Goal: Transaction & Acquisition: Download file/media

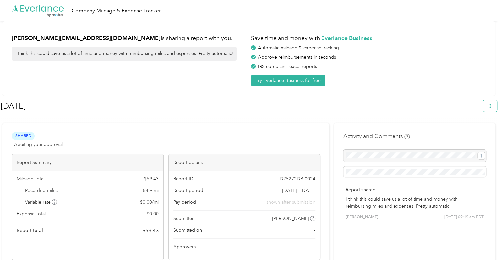
click at [492, 106] on icon "button" at bounding box center [490, 105] width 5 height 5
click at [478, 133] on span "Download" at bounding box center [474, 136] width 22 height 7
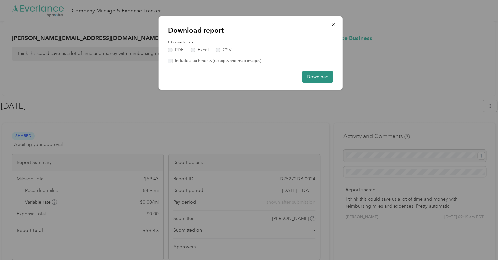
click at [316, 79] on button "Download" at bounding box center [318, 77] width 32 height 12
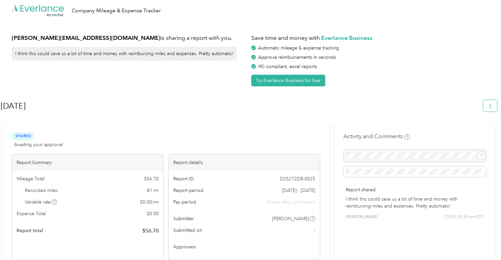
click at [492, 106] on icon "button" at bounding box center [490, 105] width 5 height 5
click at [470, 133] on span "Download" at bounding box center [474, 136] width 22 height 7
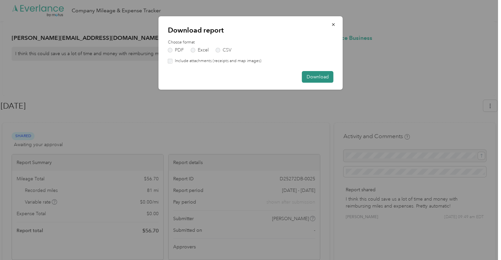
click at [322, 74] on button "Download" at bounding box center [318, 77] width 32 height 12
